Goal: Information Seeking & Learning: Learn about a topic

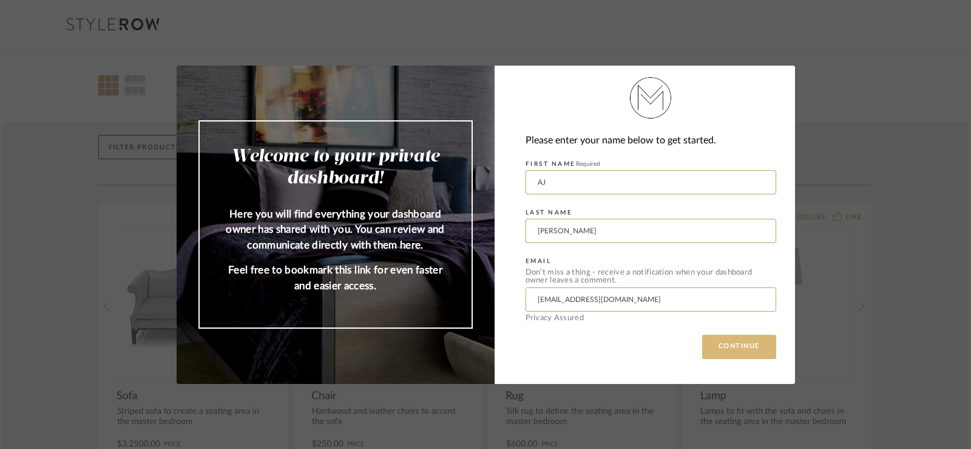
click at [738, 350] on button "CONTINUE" at bounding box center [739, 347] width 74 height 24
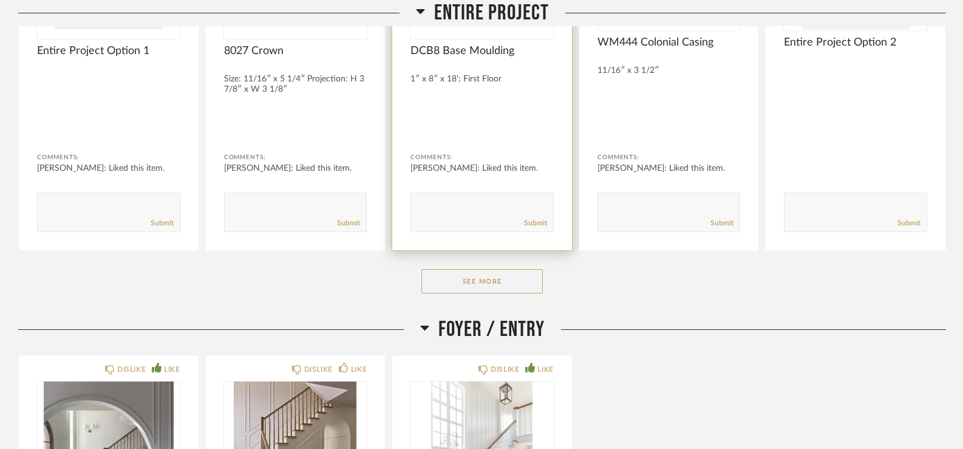
scroll to position [364, 0]
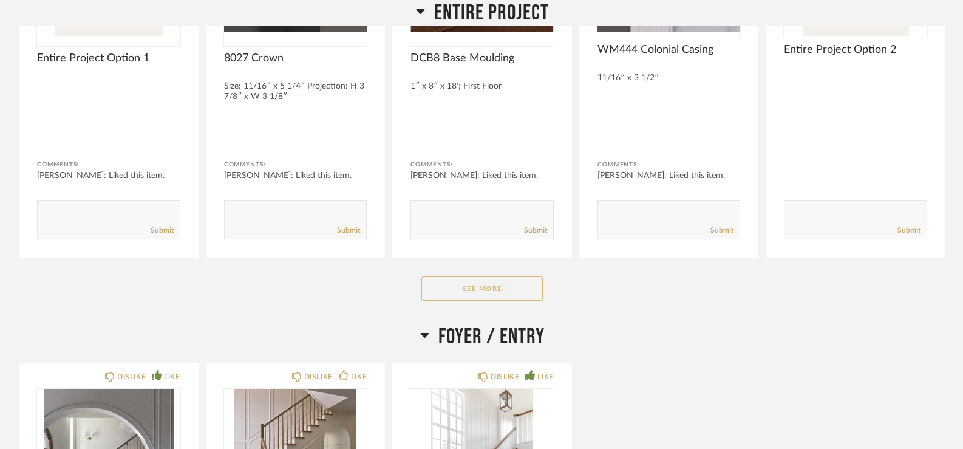
click at [490, 286] on button "See More" at bounding box center [481, 288] width 121 height 24
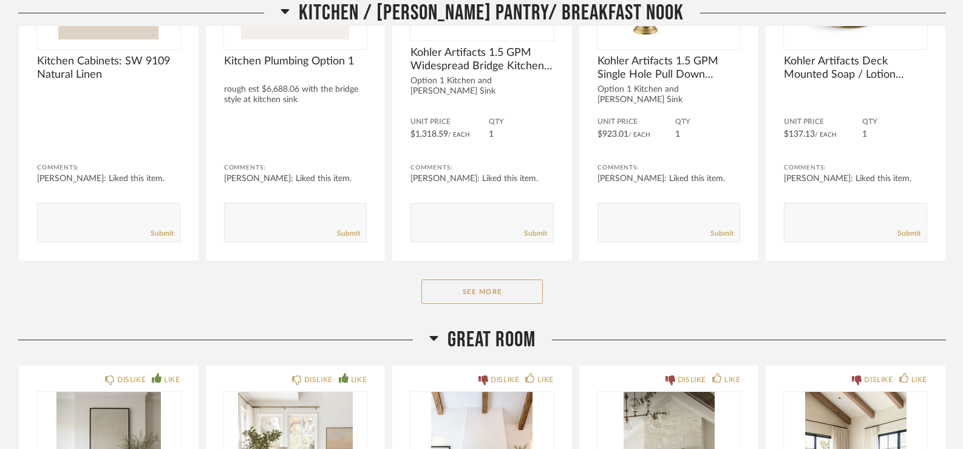
scroll to position [2550, 0]
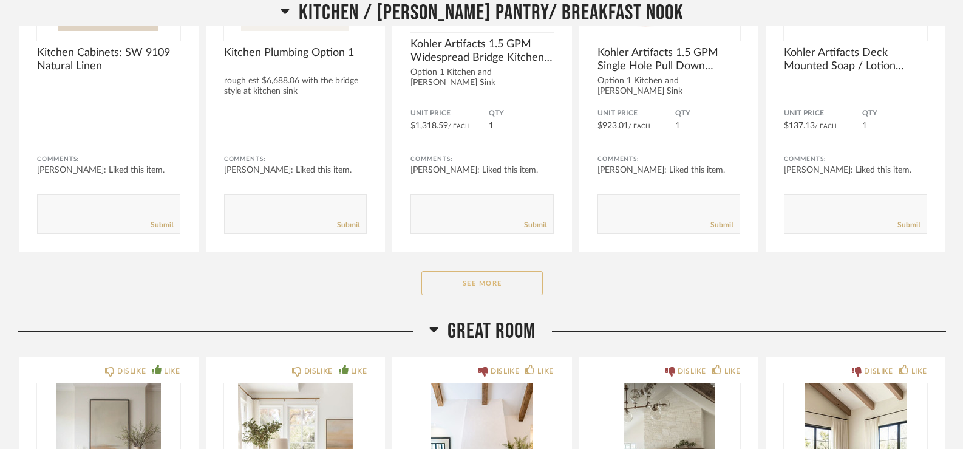
click at [500, 290] on button "See More" at bounding box center [481, 283] width 121 height 24
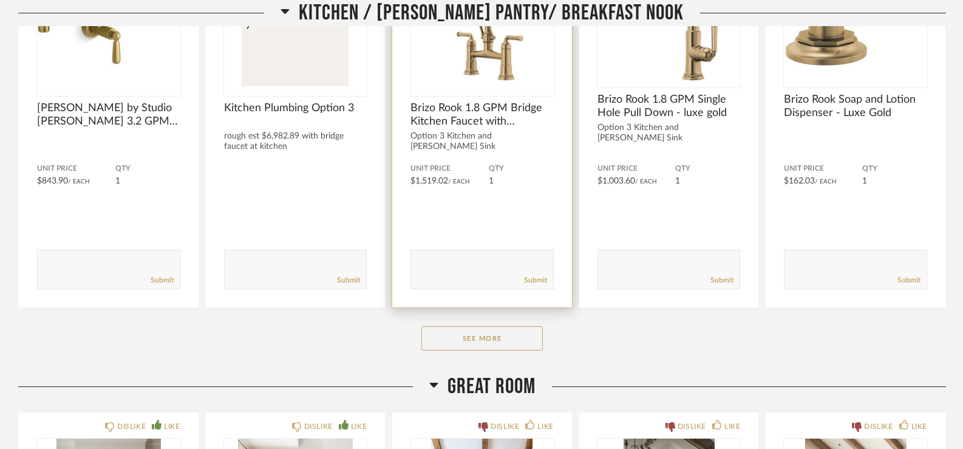
scroll to position [4168, 0]
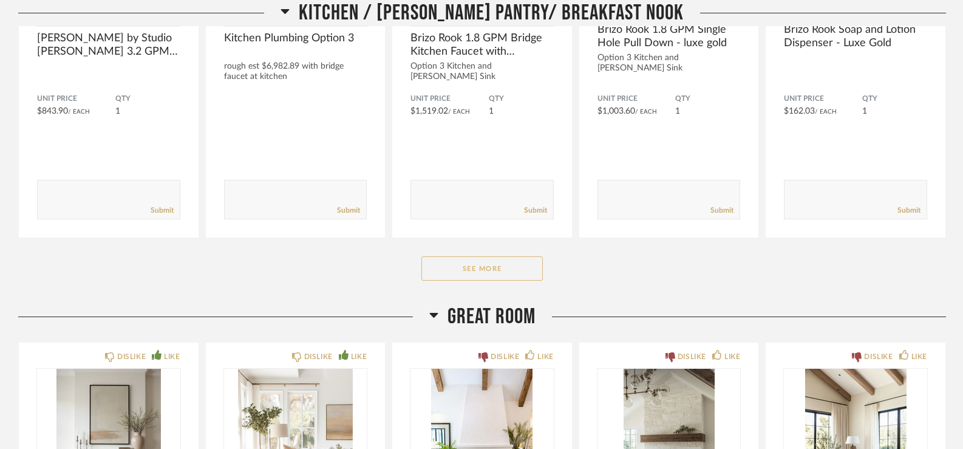
click at [490, 268] on button "See More" at bounding box center [481, 268] width 121 height 24
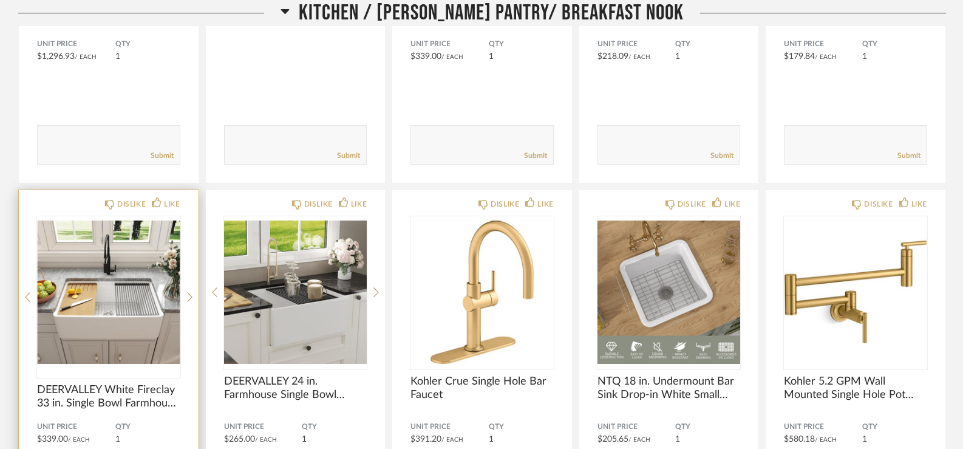
scroll to position [5079, 0]
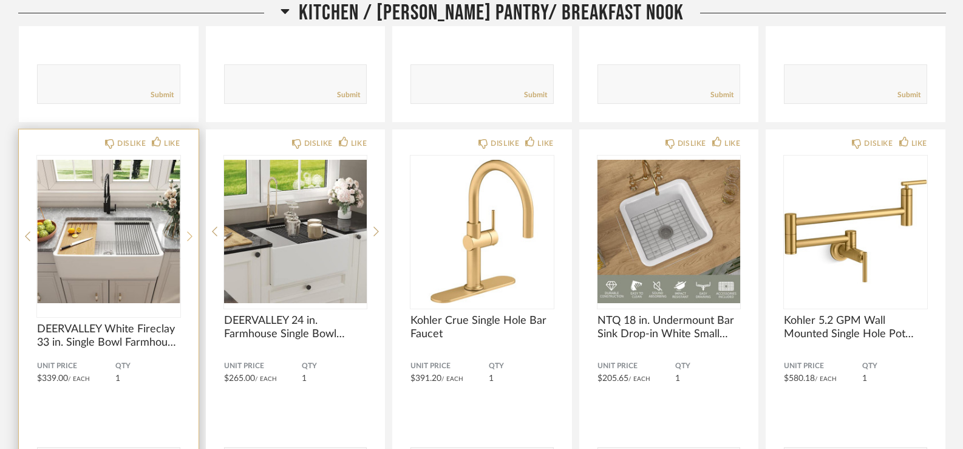
click at [187, 236] on icon at bounding box center [189, 236] width 5 height 11
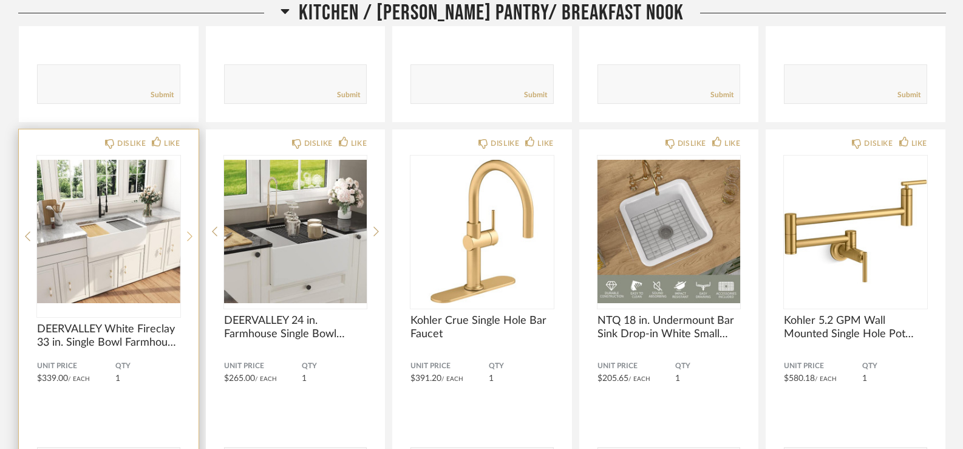
click at [187, 236] on icon at bounding box center [189, 236] width 5 height 11
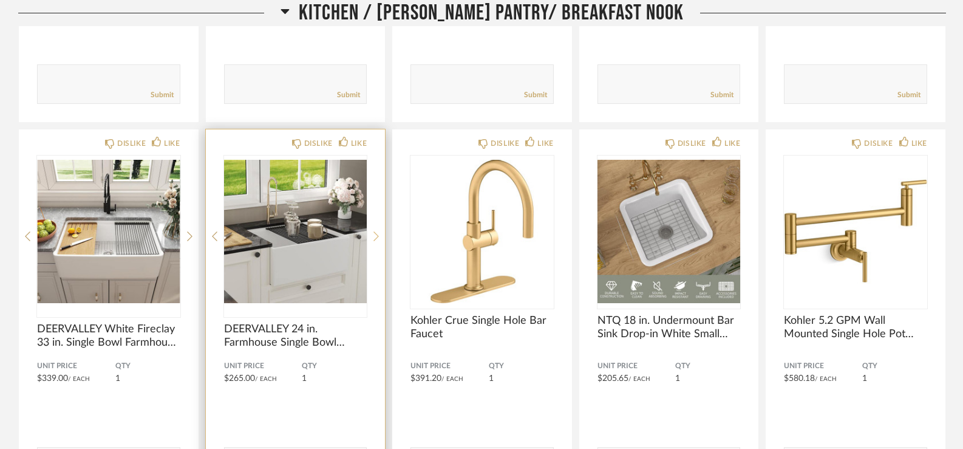
click at [378, 232] on icon at bounding box center [375, 236] width 5 height 11
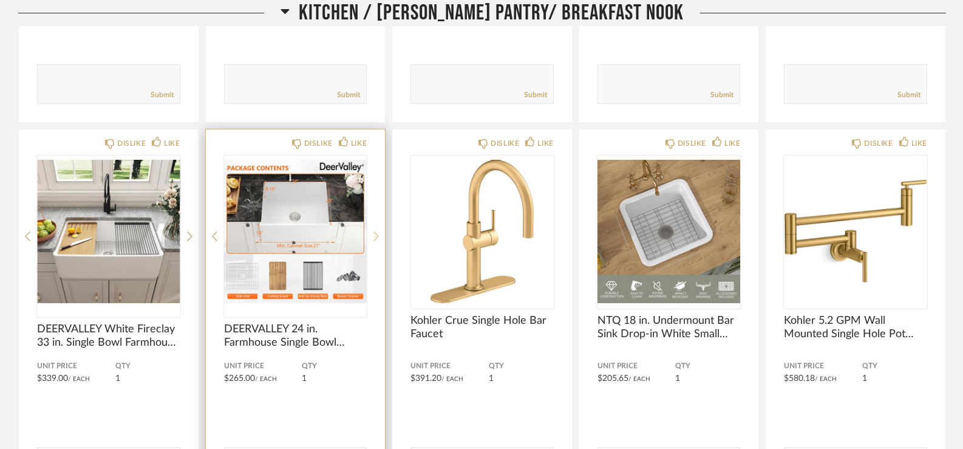
click at [377, 233] on icon at bounding box center [375, 236] width 5 height 10
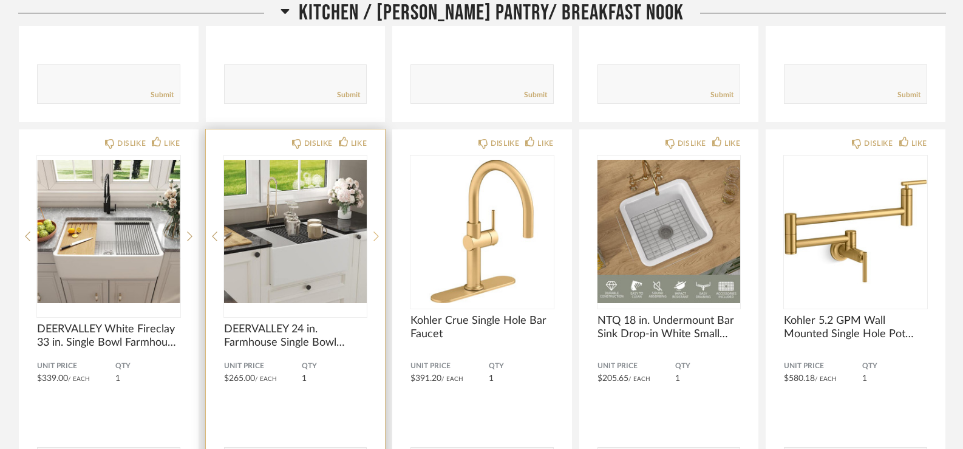
click at [377, 233] on icon at bounding box center [375, 236] width 5 height 10
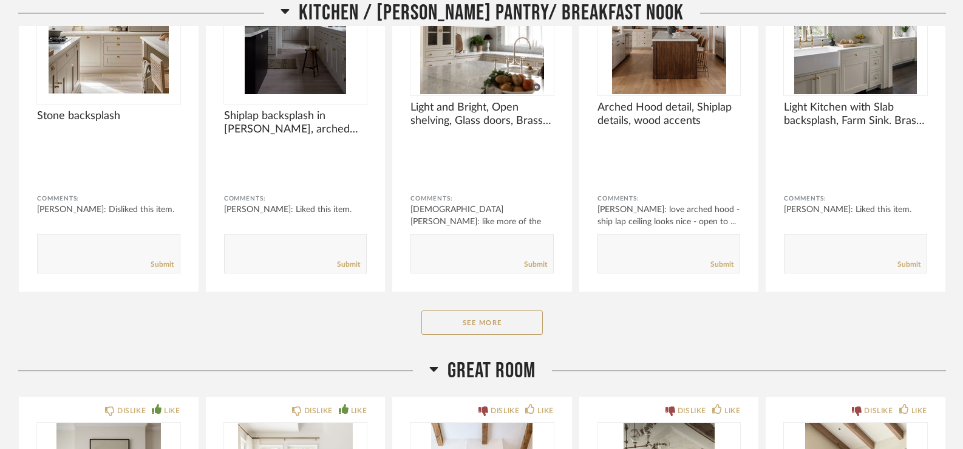
scroll to position [5686, 0]
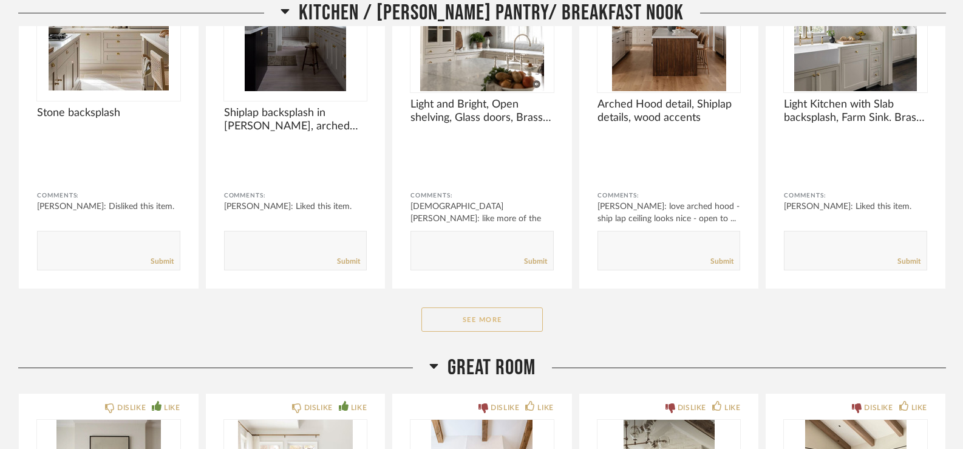
click at [513, 322] on button "See More" at bounding box center [481, 319] width 121 height 24
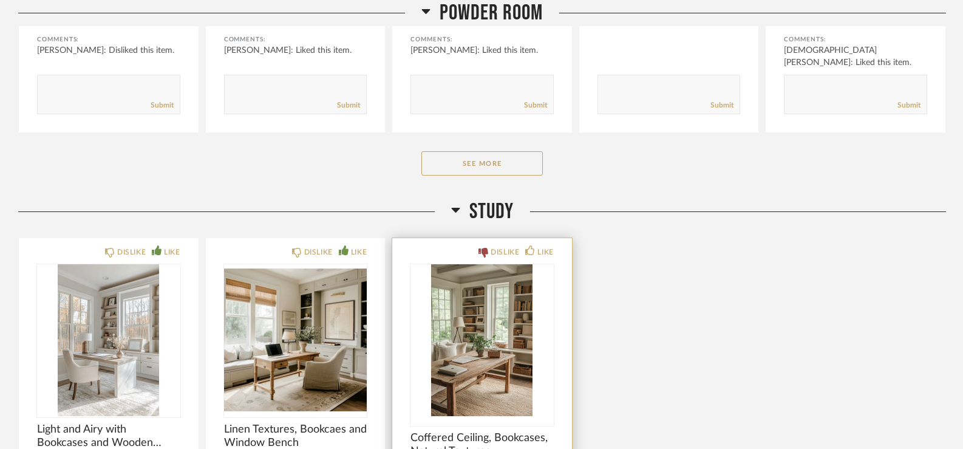
scroll to position [7629, 0]
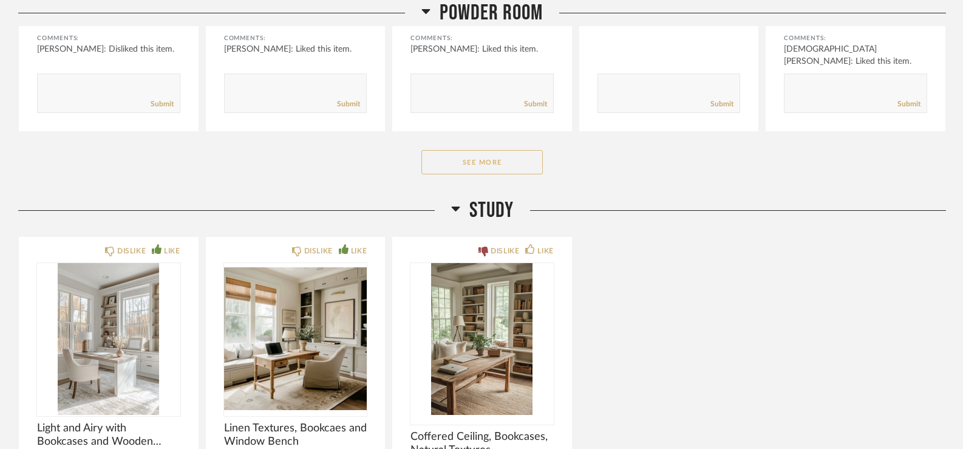
click at [503, 157] on button "See More" at bounding box center [481, 162] width 121 height 24
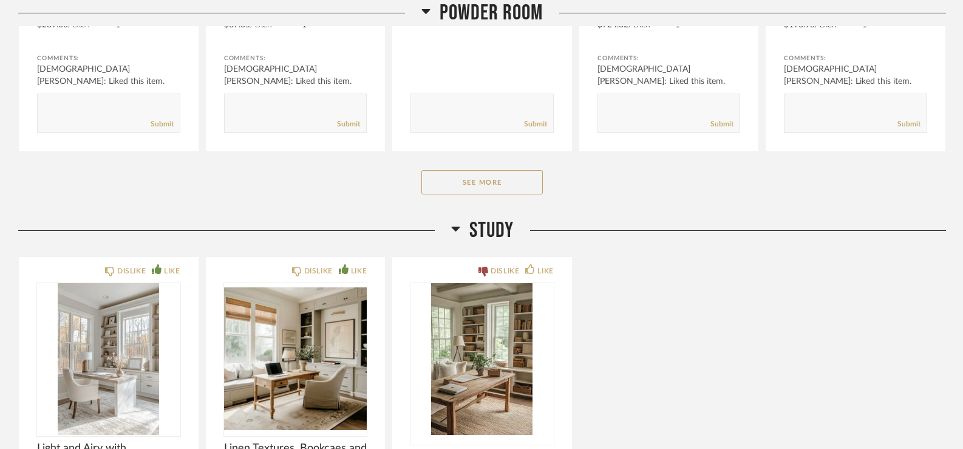
scroll to position [9207, 0]
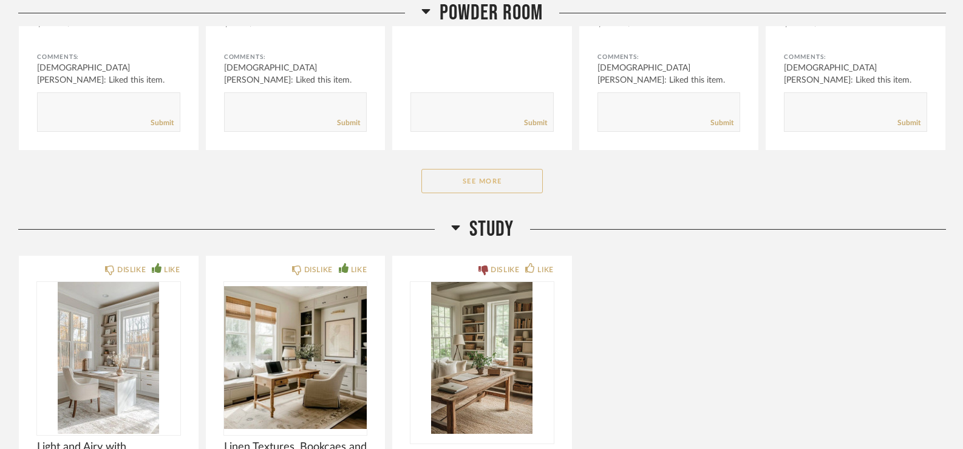
click at [457, 181] on button "See More" at bounding box center [481, 181] width 121 height 24
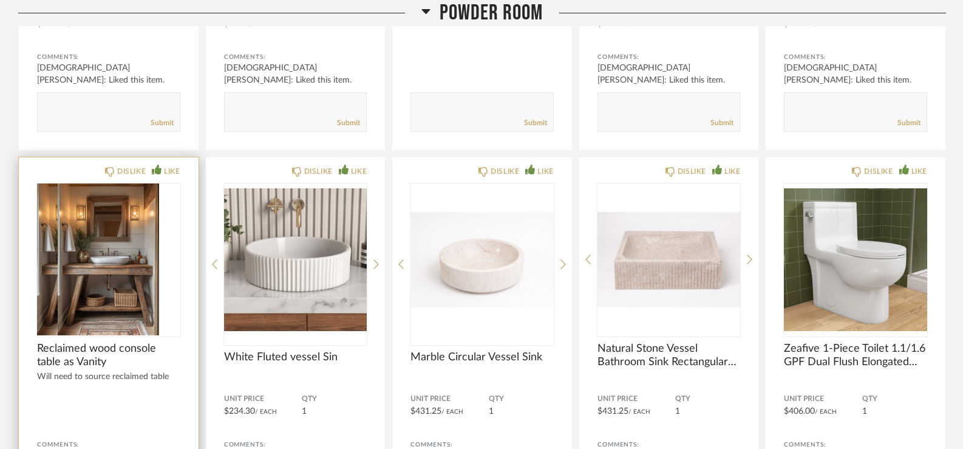
click at [98, 284] on img "0" at bounding box center [87, 259] width 101 height 152
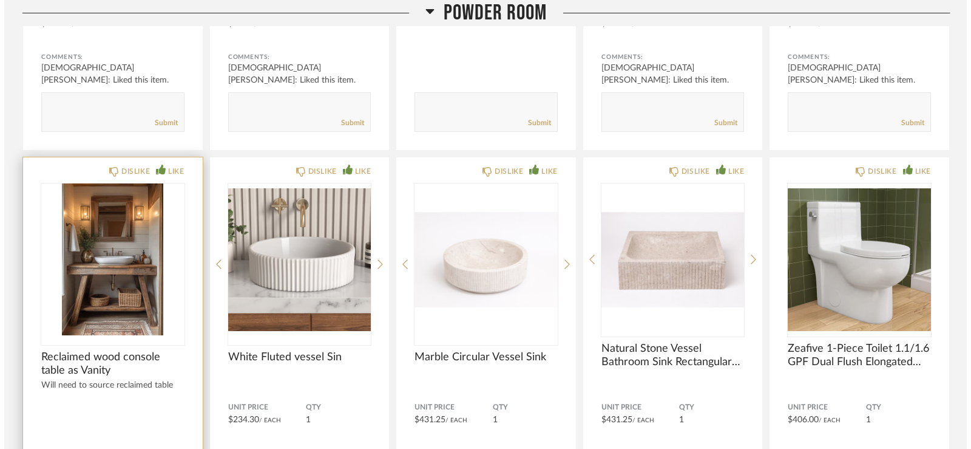
scroll to position [0, 0]
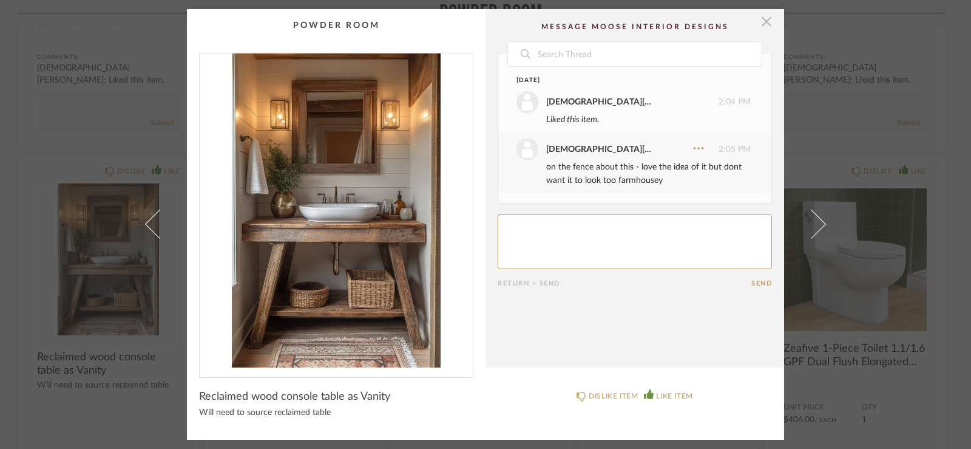
click at [767, 22] on span "button" at bounding box center [767, 21] width 24 height 24
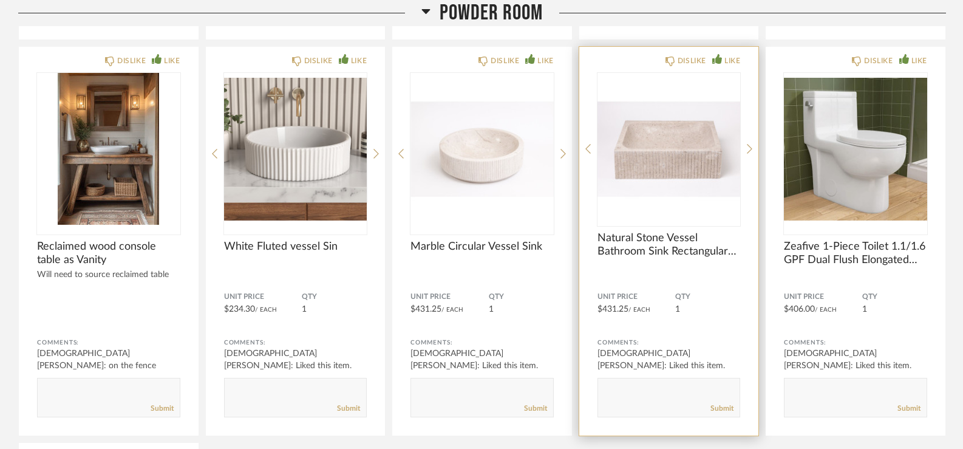
scroll to position [9329, 0]
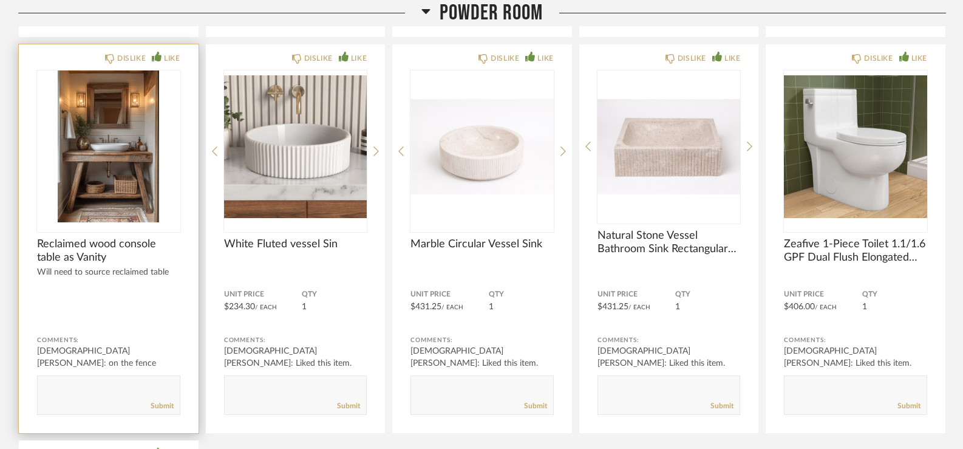
click at [137, 178] on img "0" at bounding box center [108, 146] width 143 height 152
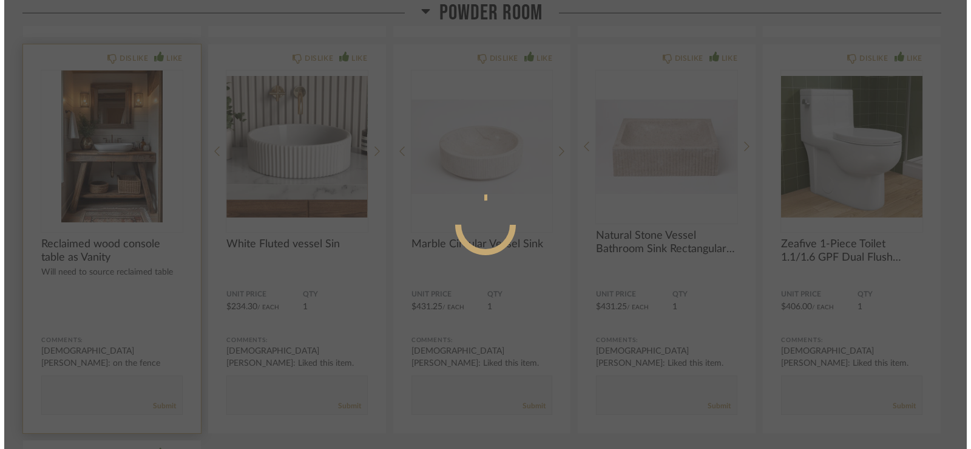
scroll to position [0, 0]
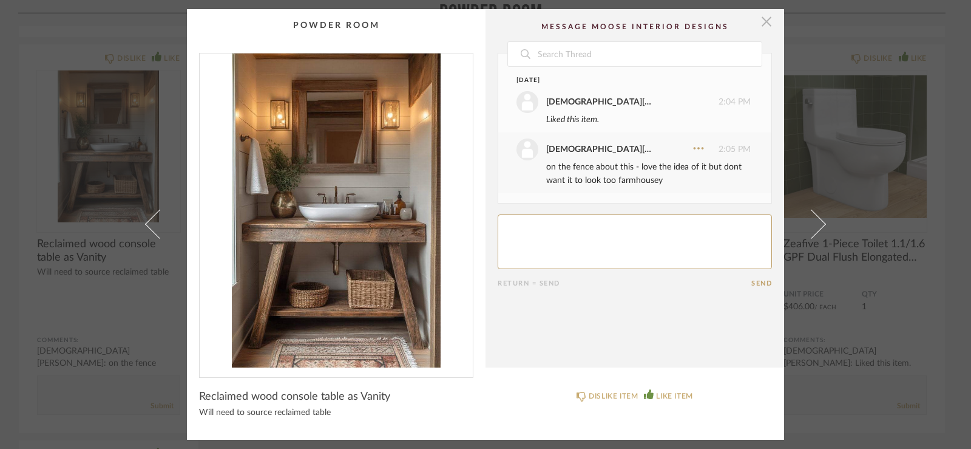
click at [764, 19] on span "button" at bounding box center [767, 21] width 24 height 24
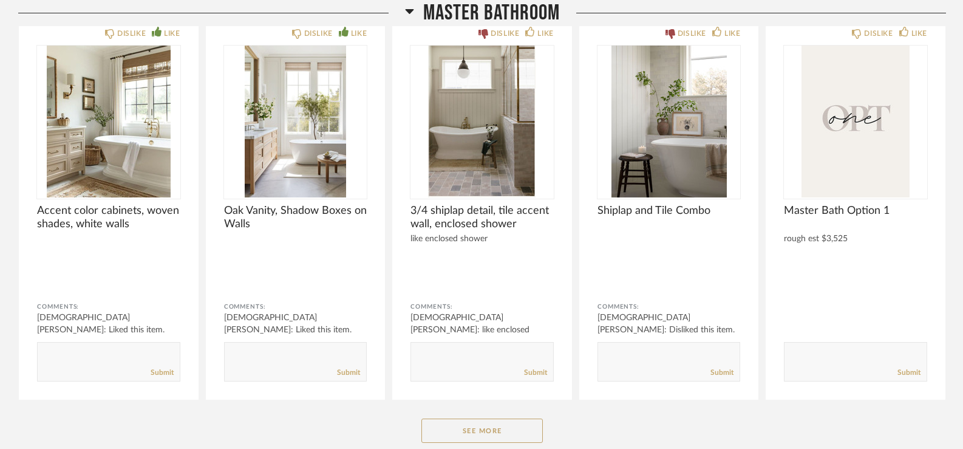
scroll to position [11595, 0]
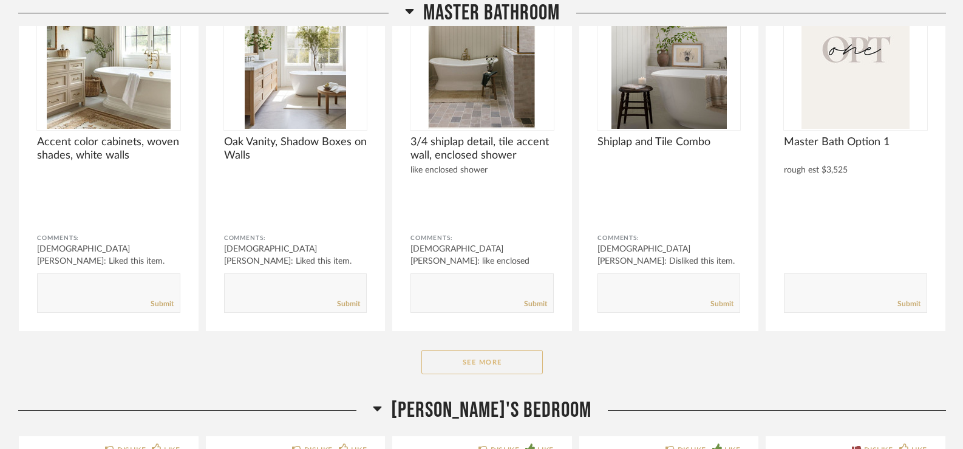
click at [513, 368] on button "See More" at bounding box center [481, 362] width 121 height 24
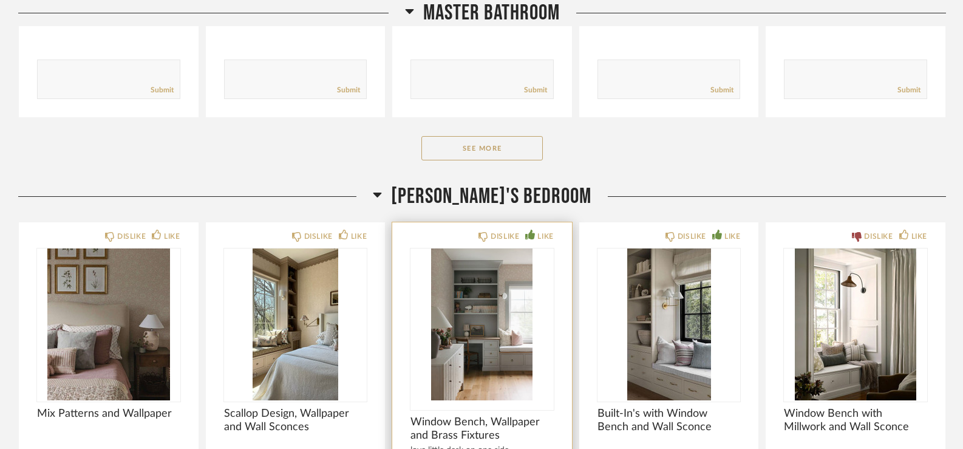
scroll to position [13235, 0]
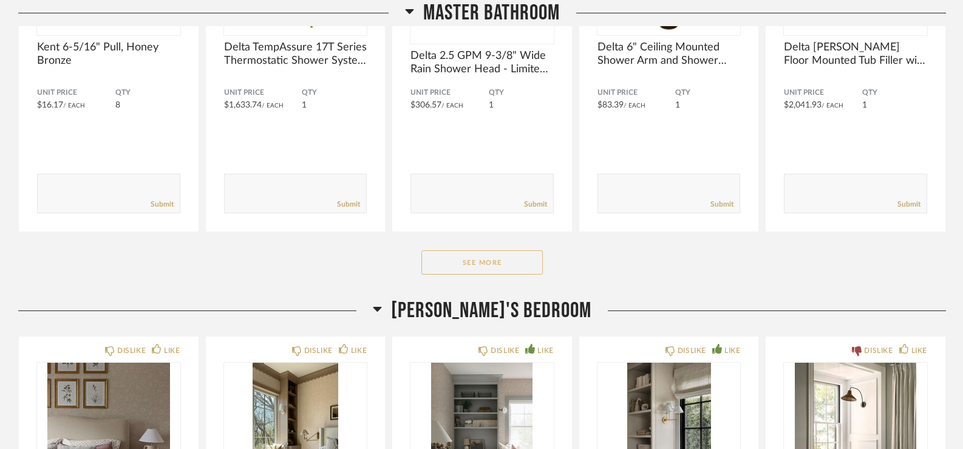
click at [508, 268] on button "See More" at bounding box center [481, 262] width 121 height 24
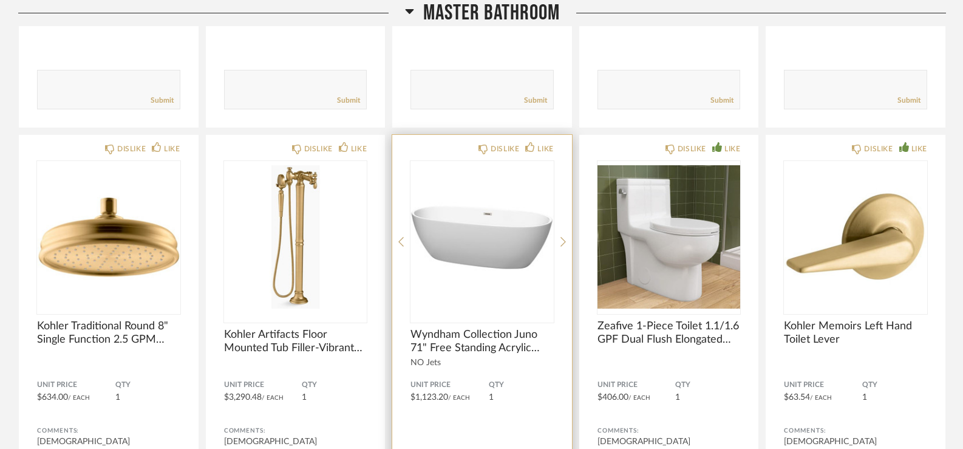
scroll to position [14882, 0]
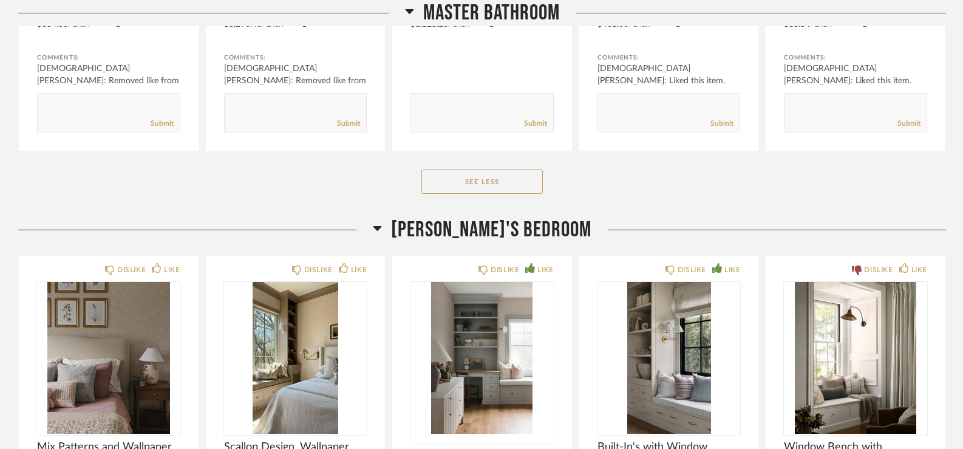
click at [478, 222] on span "[PERSON_NAME]'s Bedroom" at bounding box center [491, 230] width 200 height 26
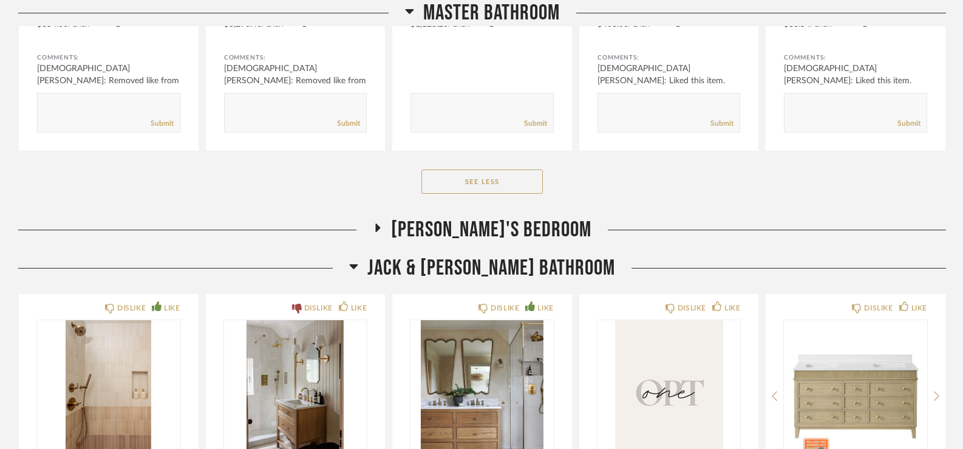
click at [486, 222] on span "[PERSON_NAME]'s Bedroom" at bounding box center [491, 230] width 200 height 26
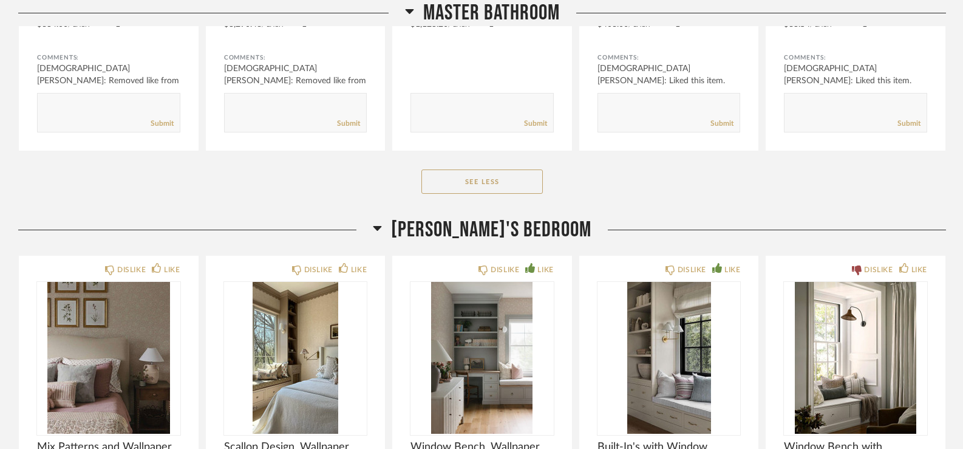
click at [485, 224] on span "[PERSON_NAME]'s Bedroom" at bounding box center [491, 230] width 200 height 26
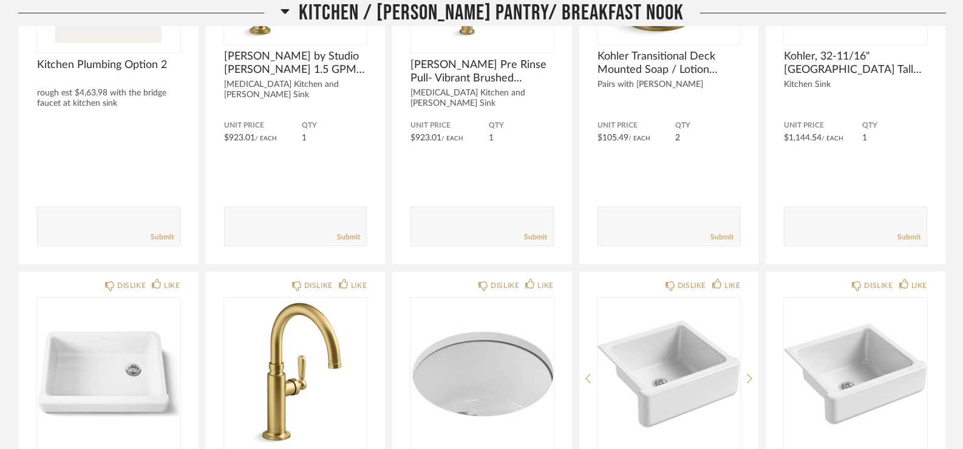
scroll to position [0, 0]
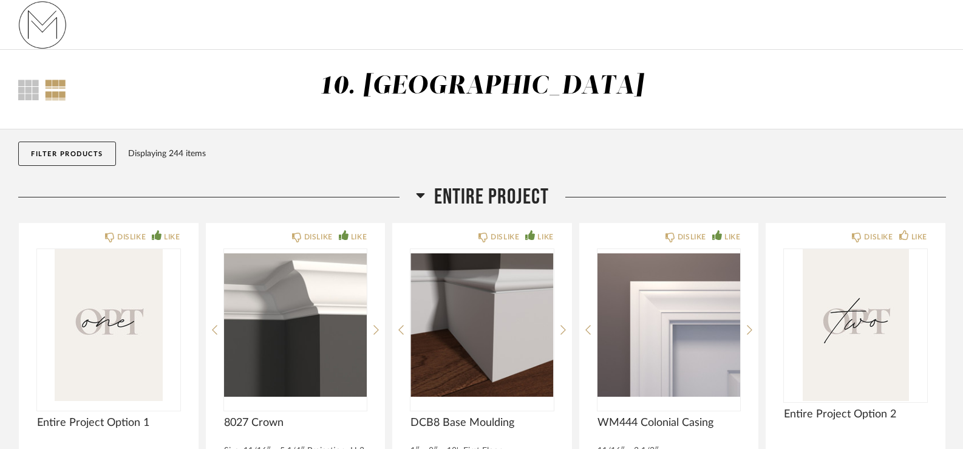
click at [531, 189] on span "Entire Project" at bounding box center [491, 197] width 115 height 26
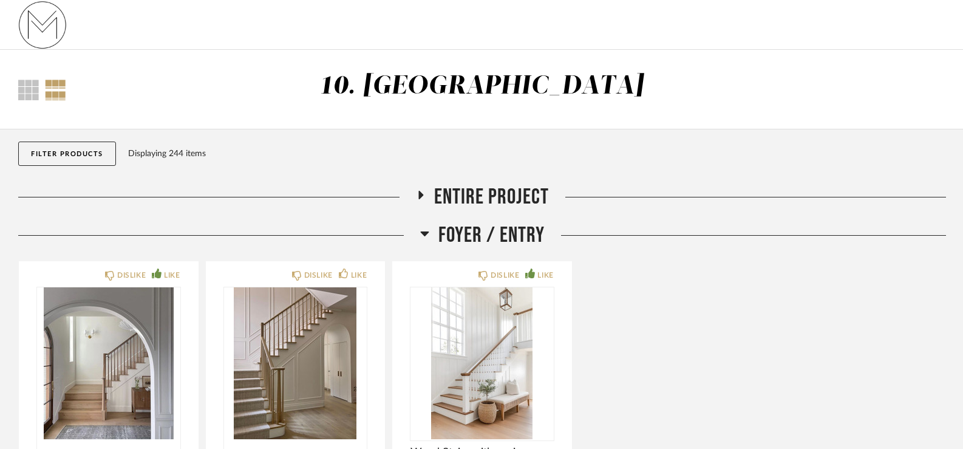
click at [505, 228] on span "Foyer / Entry" at bounding box center [491, 235] width 106 height 26
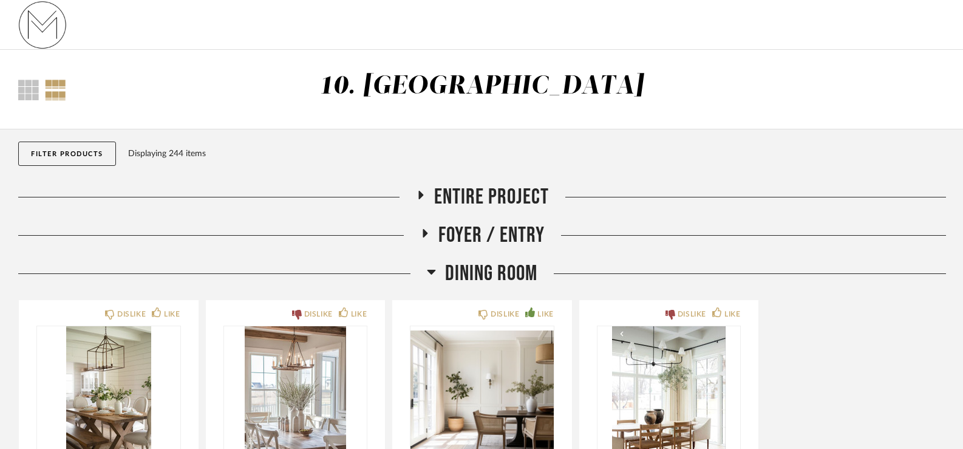
click at [468, 267] on span "Dining Room" at bounding box center [491, 273] width 92 height 26
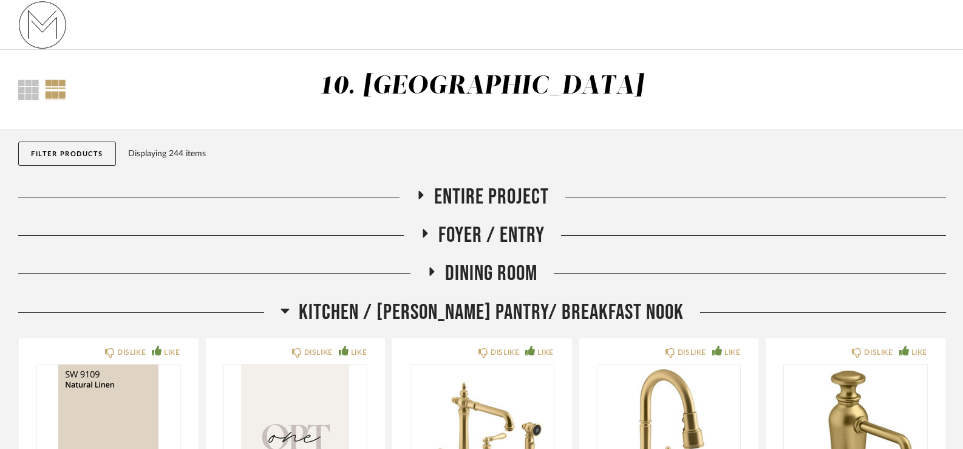
click at [462, 306] on span "Kitchen / [PERSON_NAME] Pantry/ Breakfast Nook" at bounding box center [491, 312] width 385 height 26
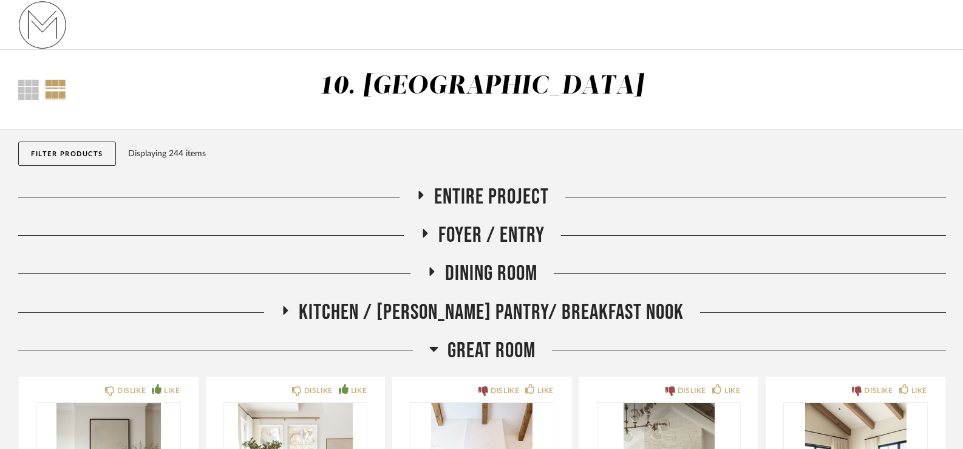
scroll to position [182, 0]
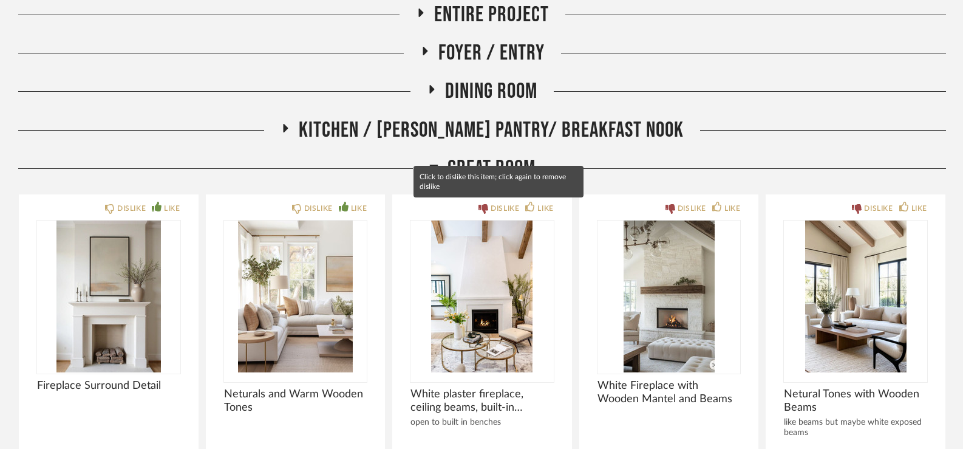
click at [508, 172] on mat-tooltip-component "Click to dislike this item; click again to remove dislike" at bounding box center [498, 182] width 170 height 32
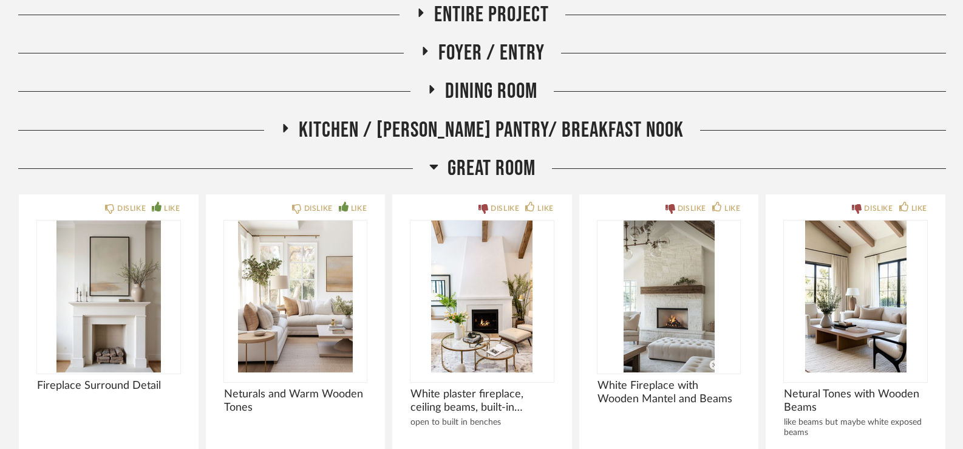
click at [504, 164] on span "Great Room" at bounding box center [491, 168] width 88 height 26
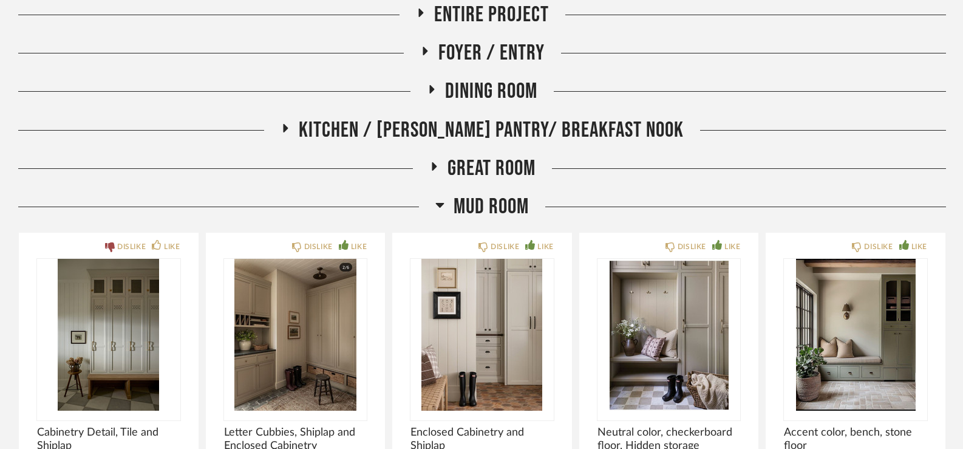
click at [482, 207] on span "Mud Room" at bounding box center [490, 207] width 75 height 26
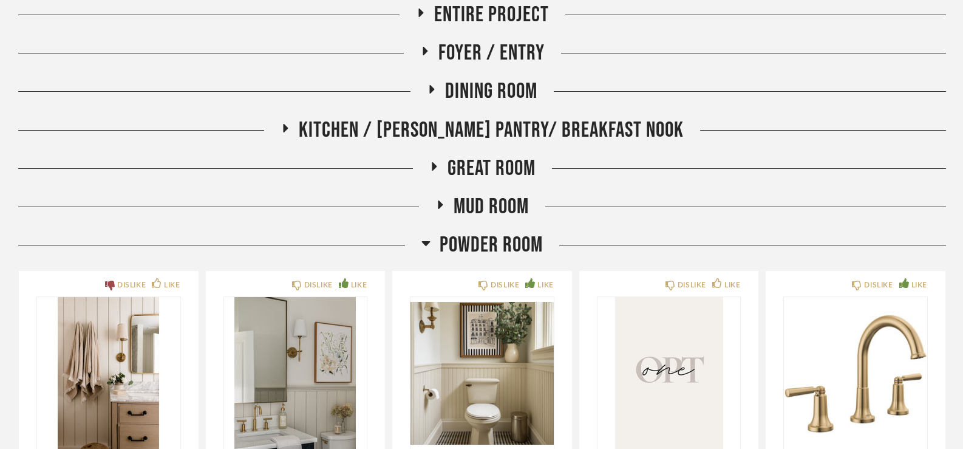
click at [467, 238] on span "Powder Room" at bounding box center [491, 245] width 103 height 26
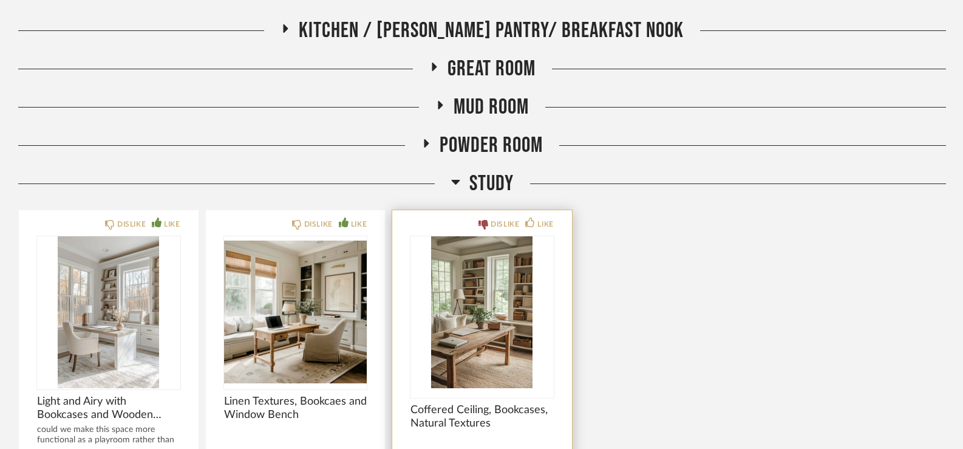
scroll to position [304, 0]
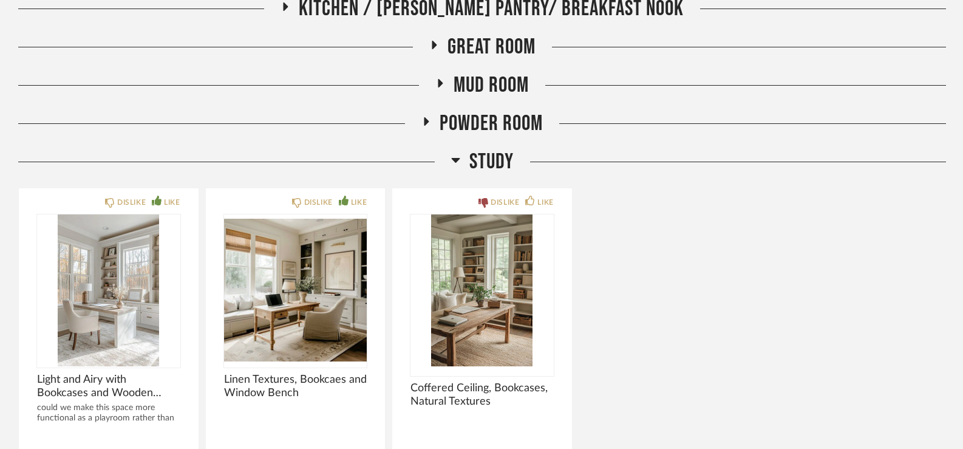
click at [492, 160] on span "Study" at bounding box center [491, 162] width 44 height 26
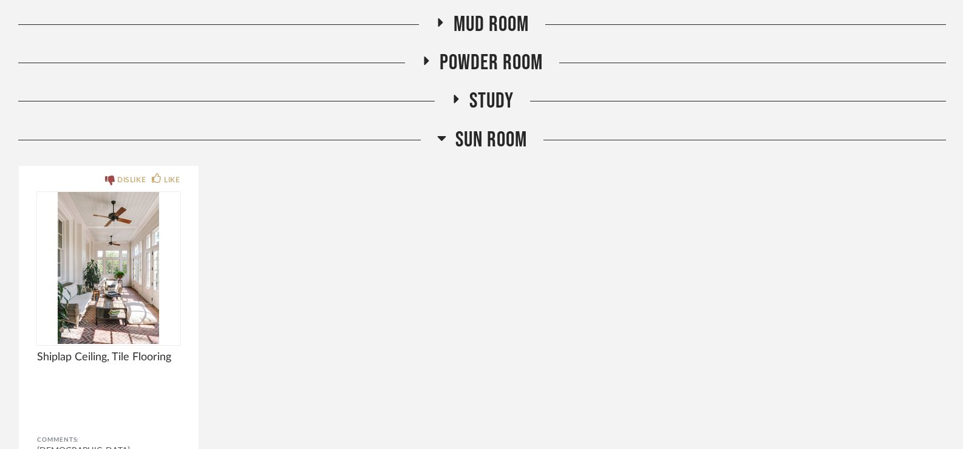
click at [487, 141] on span "Sun Room" at bounding box center [491, 140] width 72 height 26
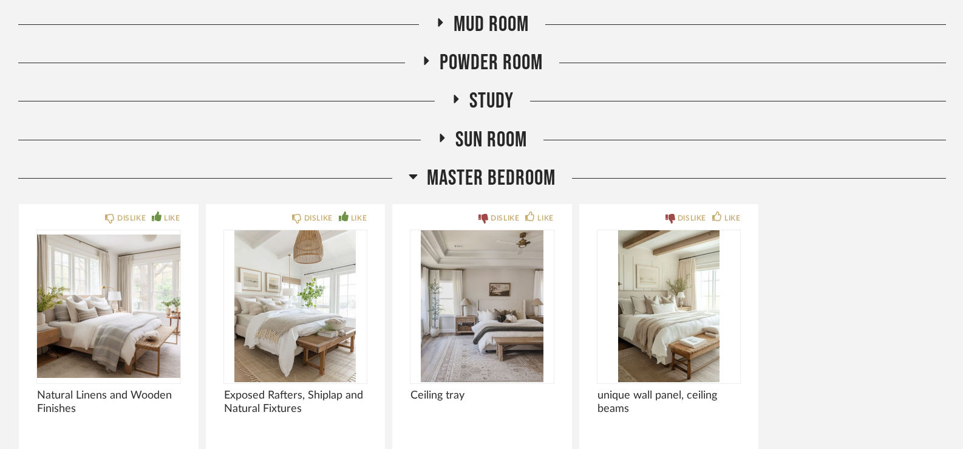
scroll to position [425, 0]
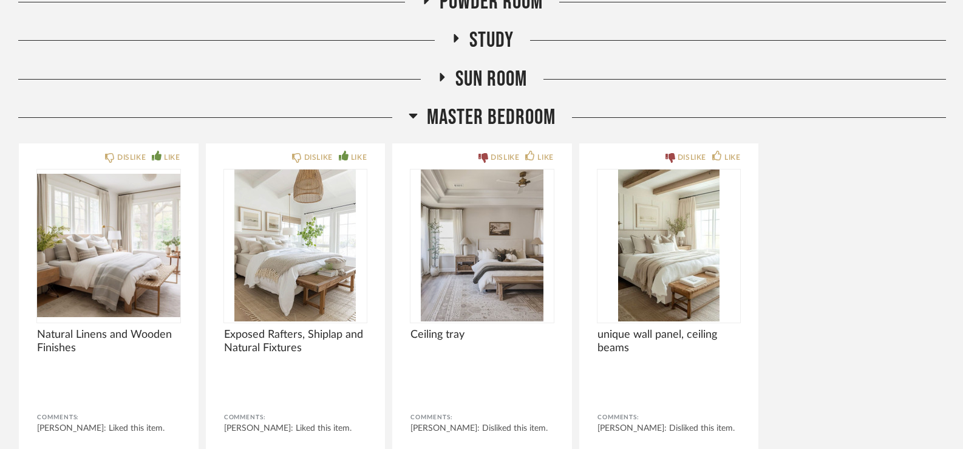
click at [487, 118] on span "Master Bedroom" at bounding box center [491, 117] width 129 height 26
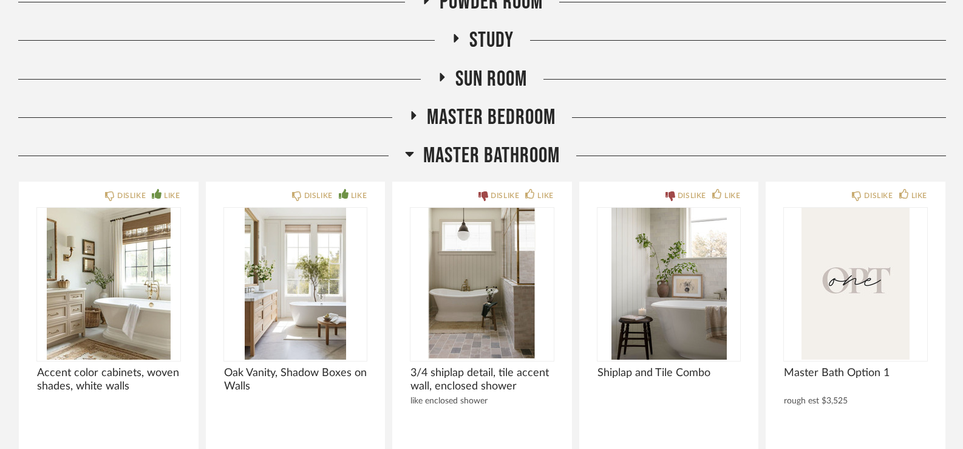
scroll to position [486, 0]
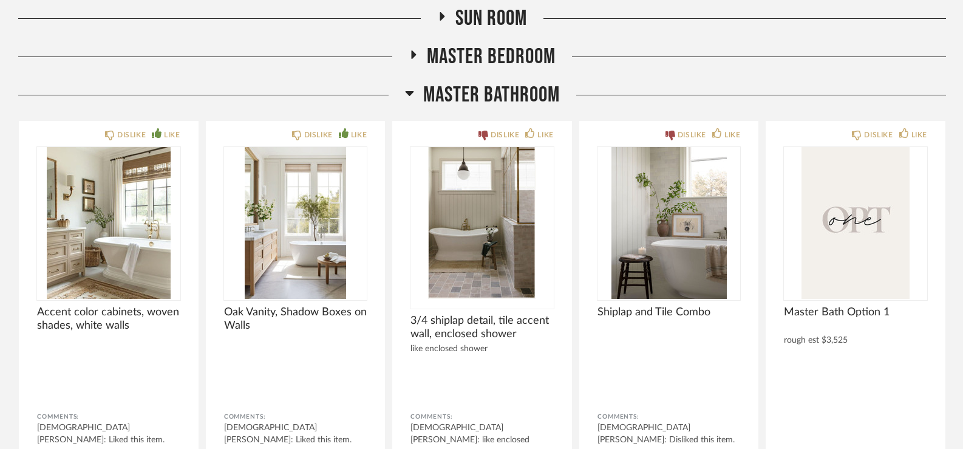
click at [487, 98] on span "Master Bathroom" at bounding box center [491, 95] width 137 height 26
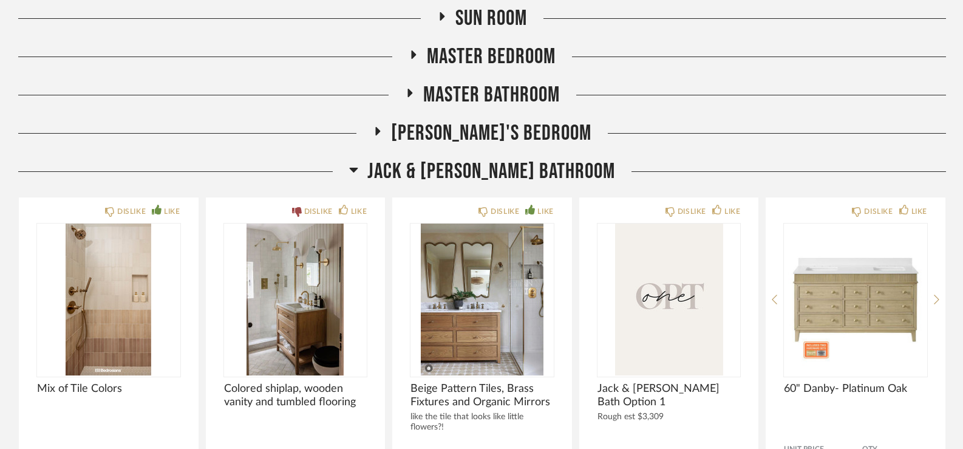
click at [469, 168] on span "Jack & [PERSON_NAME] Bathroom" at bounding box center [491, 171] width 248 height 26
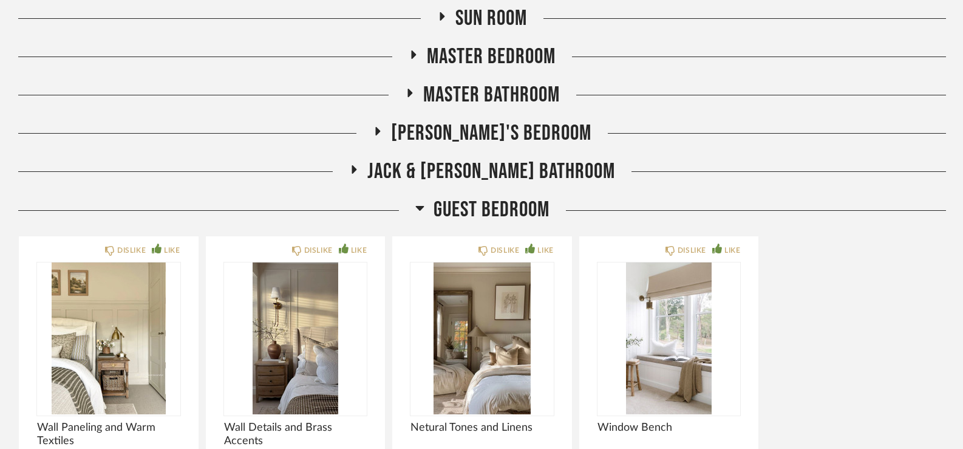
click at [463, 202] on span "Guest Bedroom" at bounding box center [491, 210] width 116 height 26
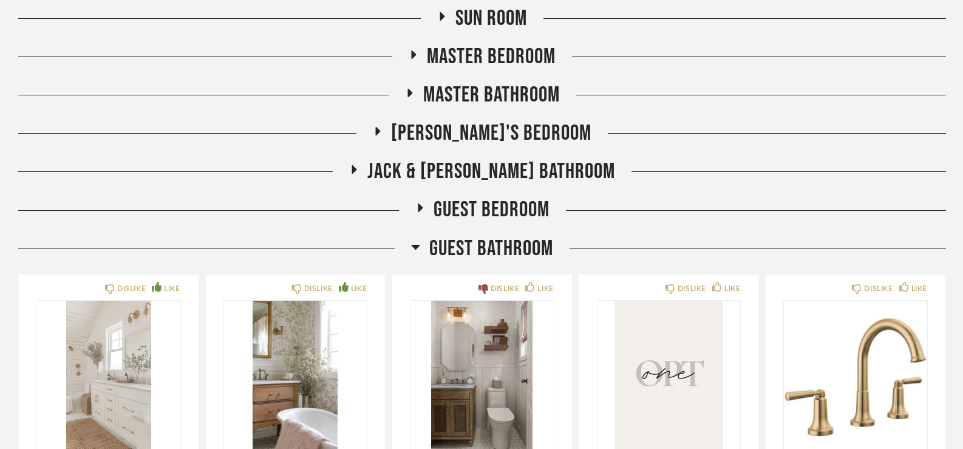
click at [451, 240] on span "Guest Bathroom" at bounding box center [491, 249] width 124 height 26
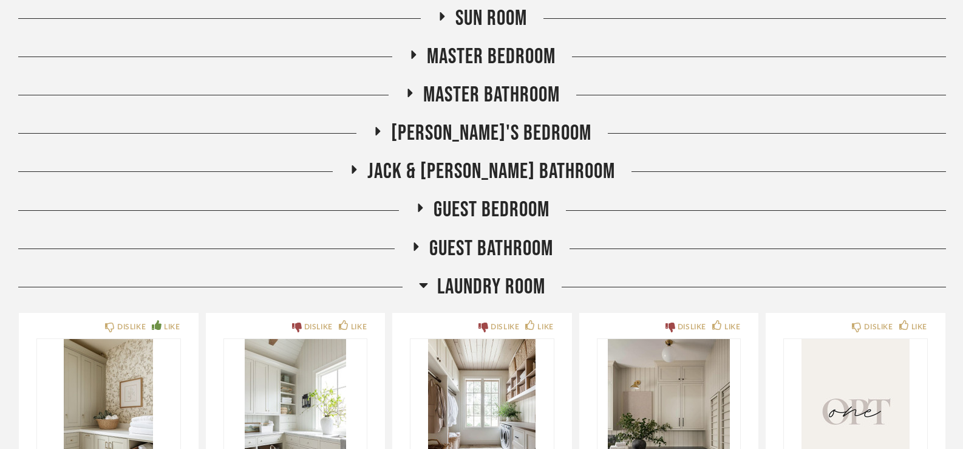
click at [448, 286] on span "Laundry Room" at bounding box center [491, 287] width 108 height 26
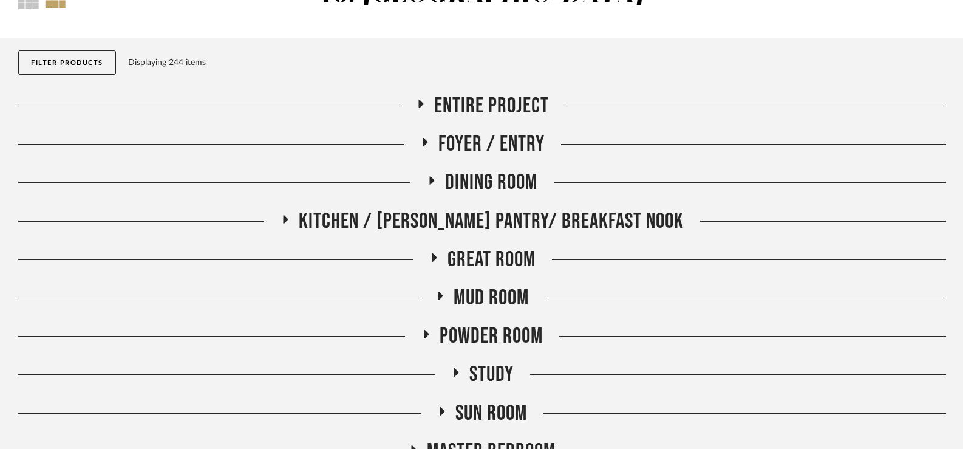
scroll to position [121, 0]
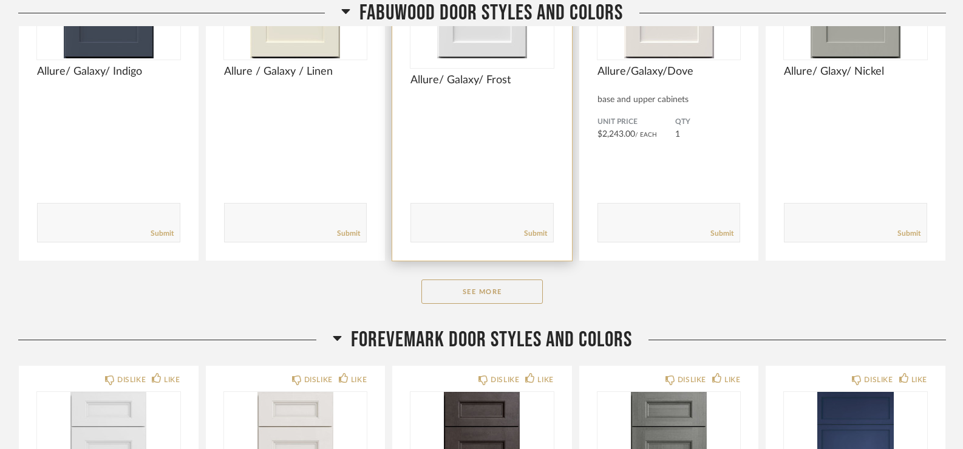
scroll to position [364, 0]
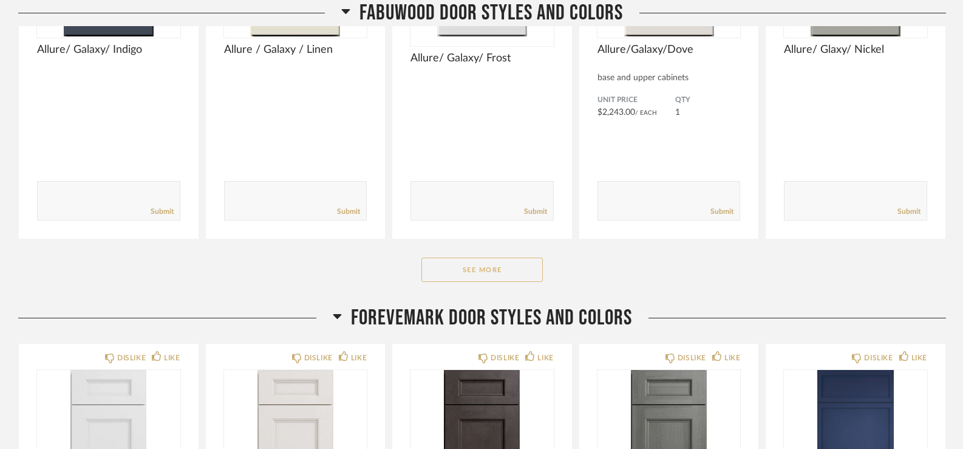
click at [514, 271] on button "See More" at bounding box center [481, 269] width 121 height 24
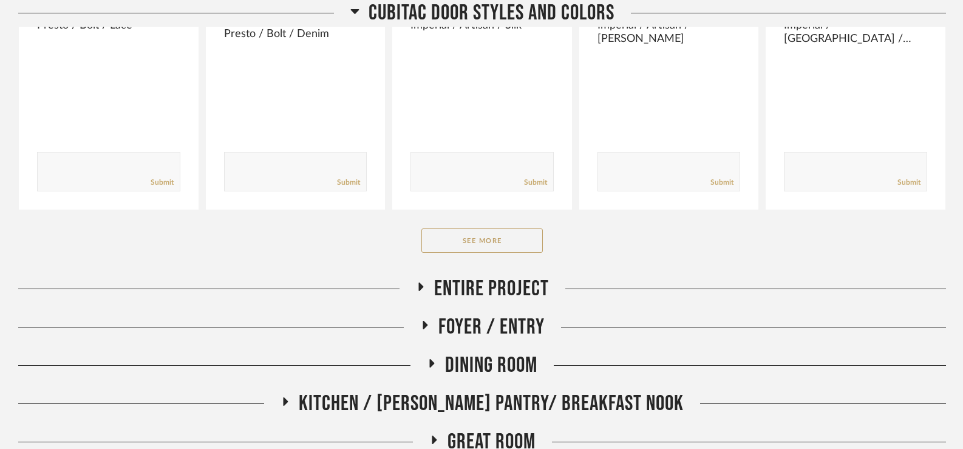
scroll to position [2853, 0]
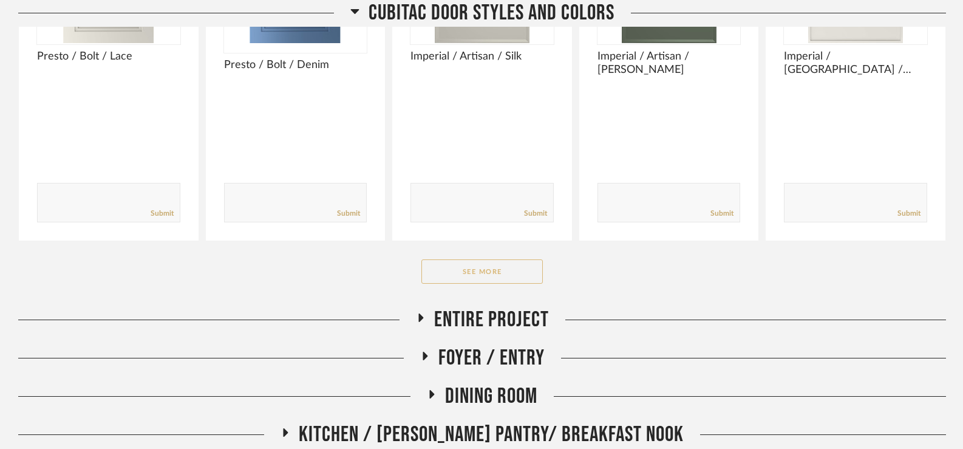
click at [484, 277] on button "See More" at bounding box center [481, 271] width 121 height 24
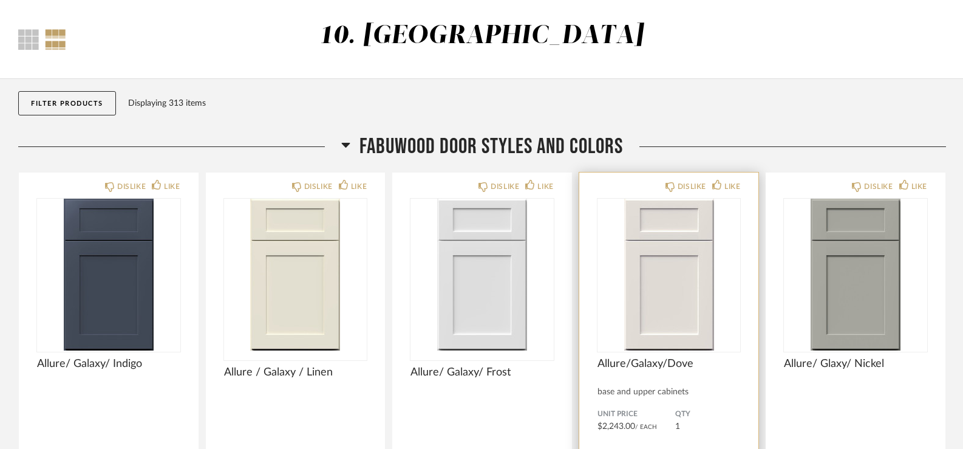
scroll to position [0, 0]
